Goal: Task Accomplishment & Management: Manage account settings

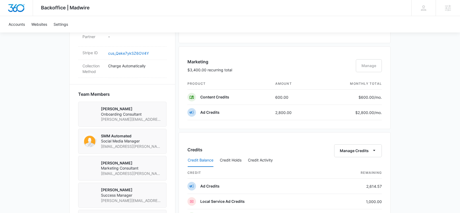
scroll to position [362, 0]
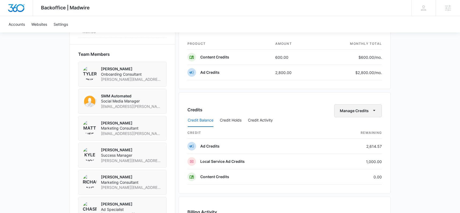
click at [366, 113] on button "Manage Credits" at bounding box center [358, 110] width 48 height 13
click at [364, 126] on div "Transfer Credits" at bounding box center [355, 128] width 28 height 4
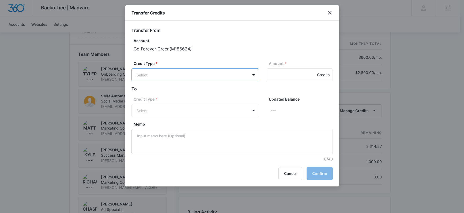
click at [197, 77] on body "Backoffice | Madwire Apps Settings KK Kyle Knoop kyle.knoop@madwire.com My Prof…" at bounding box center [232, 45] width 464 height 814
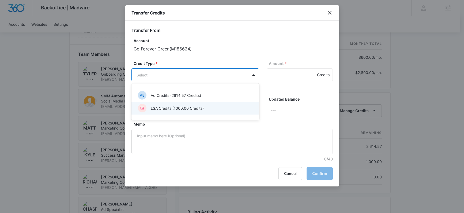
click at [182, 106] on p "LSA Credits (1000.00 Credits)" at bounding box center [177, 108] width 53 height 6
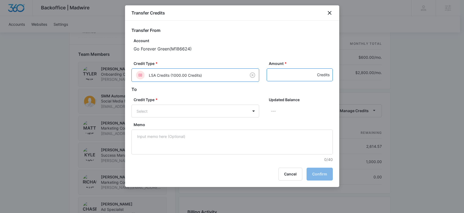
click at [285, 75] on input "Amount *" at bounding box center [300, 74] width 66 height 13
type input "1000"
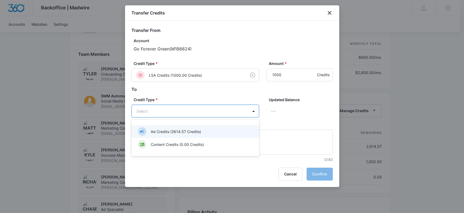
click at [193, 111] on body "Backoffice | Madwire Apps Settings KK Kyle Knoop kyle.knoop@madwire.com My Prof…" at bounding box center [232, 45] width 464 height 814
click at [183, 133] on p "Ad Credits (2614.57 Credits)" at bounding box center [176, 132] width 50 height 6
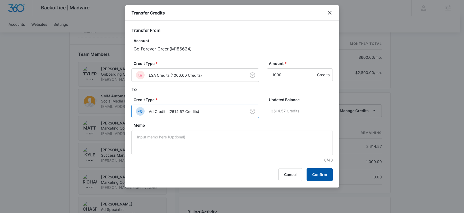
click at [322, 171] on button "Confirm" at bounding box center [320, 174] width 26 height 13
